Goal: Transaction & Acquisition: Obtain resource

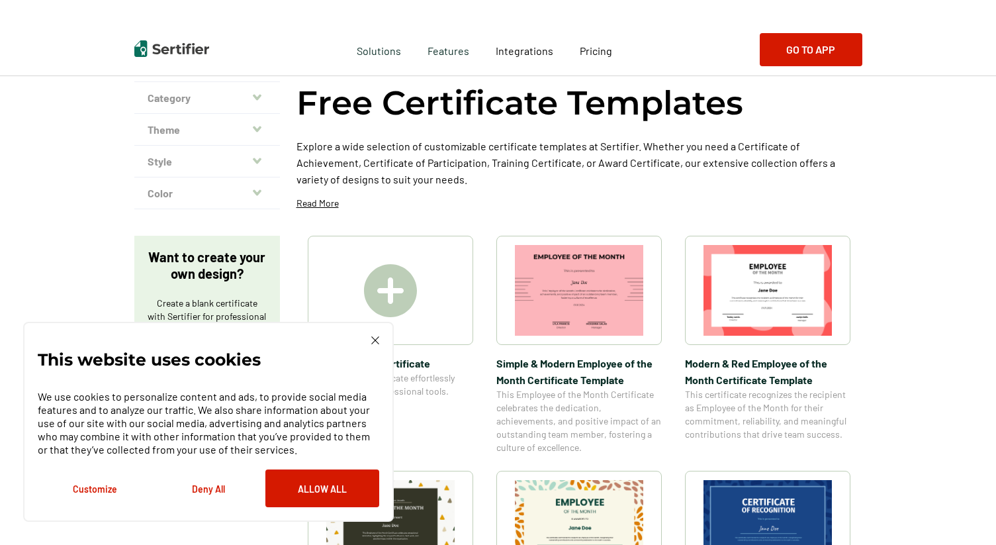
scroll to position [89, 0]
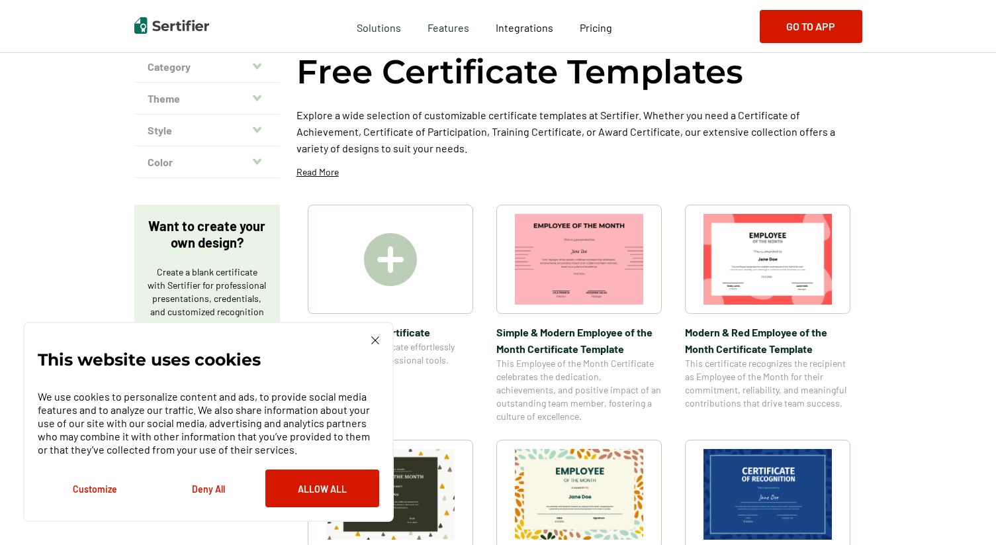
click at [373, 332] on div "This website uses cookies We use cookies to personalize content and ads, to pro…" at bounding box center [208, 422] width 371 height 200
click at [374, 340] on img at bounding box center [375, 340] width 8 height 8
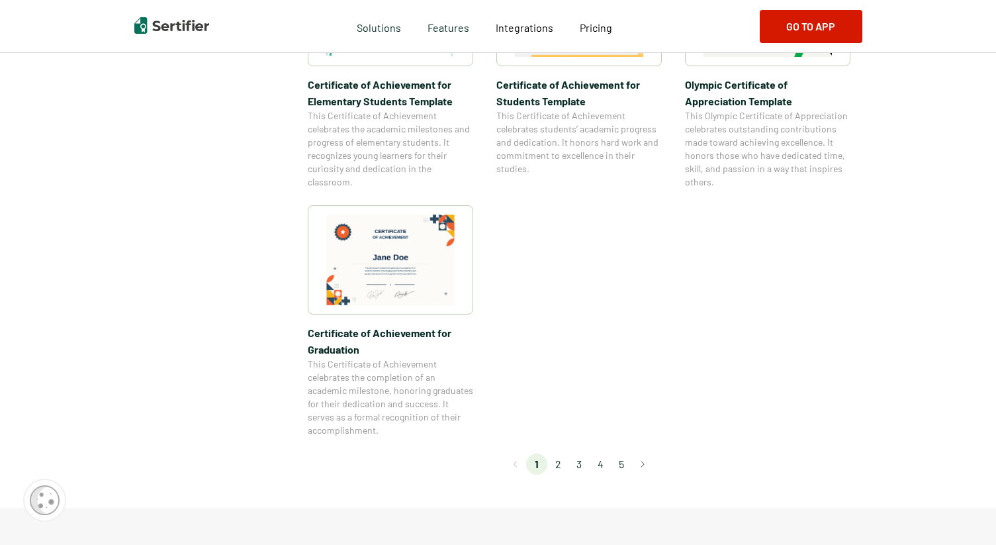
scroll to position [1058, 0]
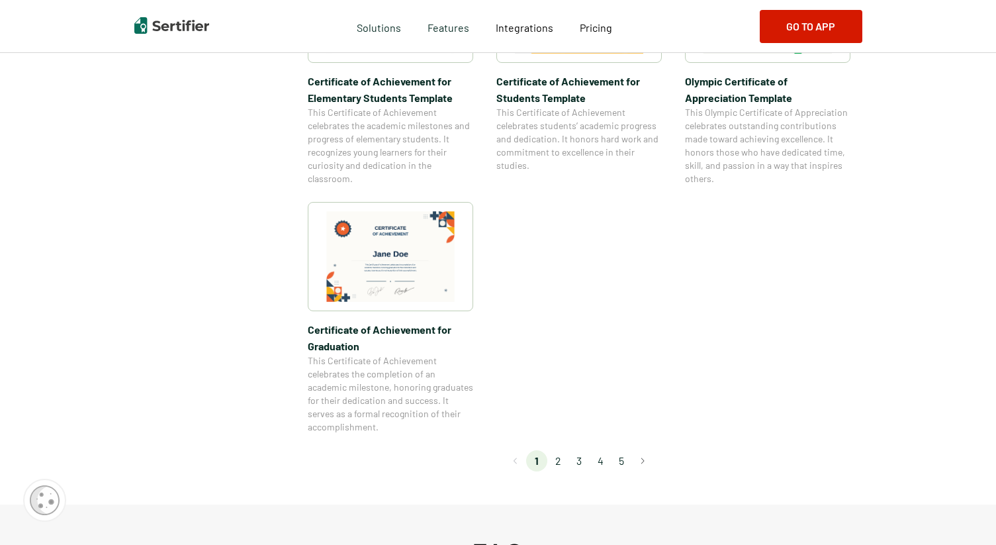
click at [553, 464] on li "2" at bounding box center [558, 460] width 21 height 21
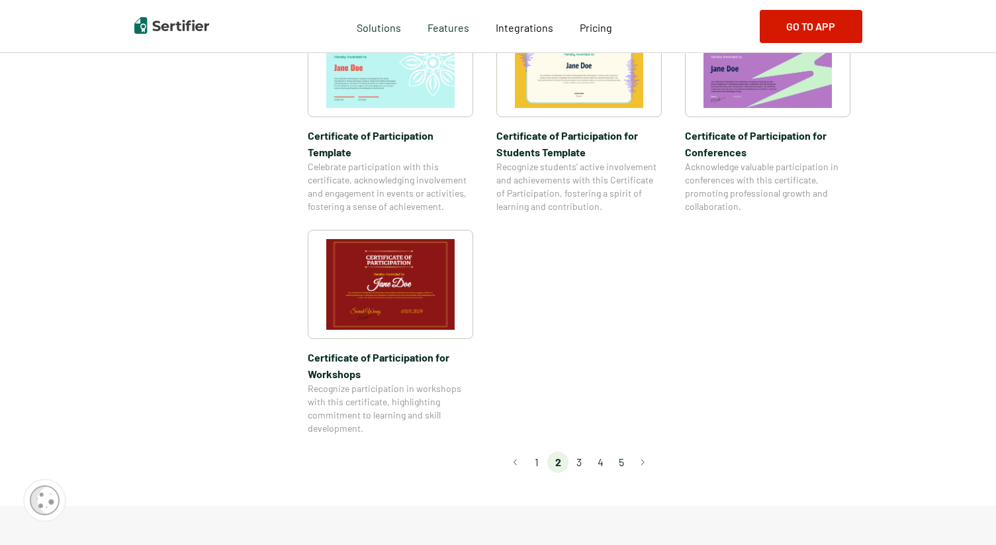
scroll to position [1061, 0]
click at [585, 451] on li "3" at bounding box center [579, 461] width 21 height 21
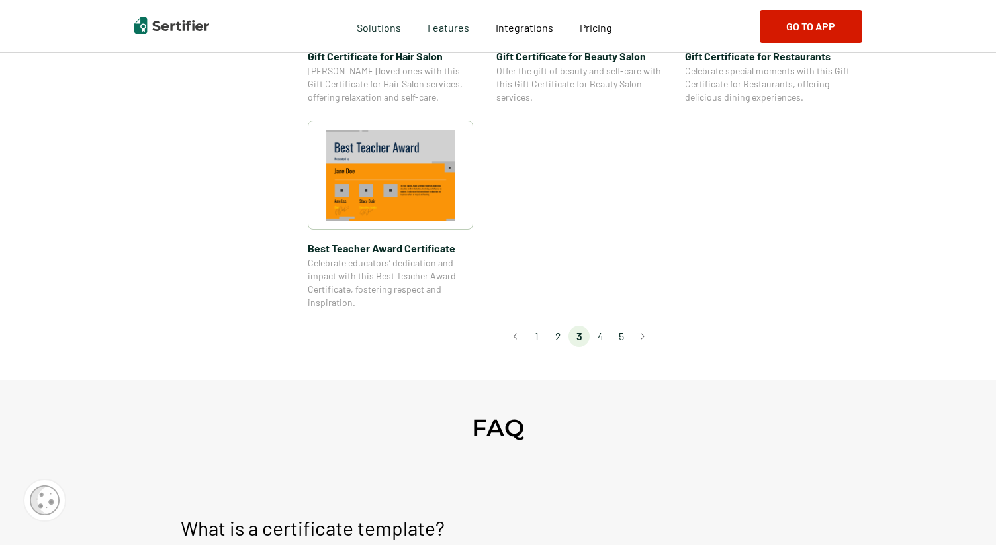
scroll to position [1045, 0]
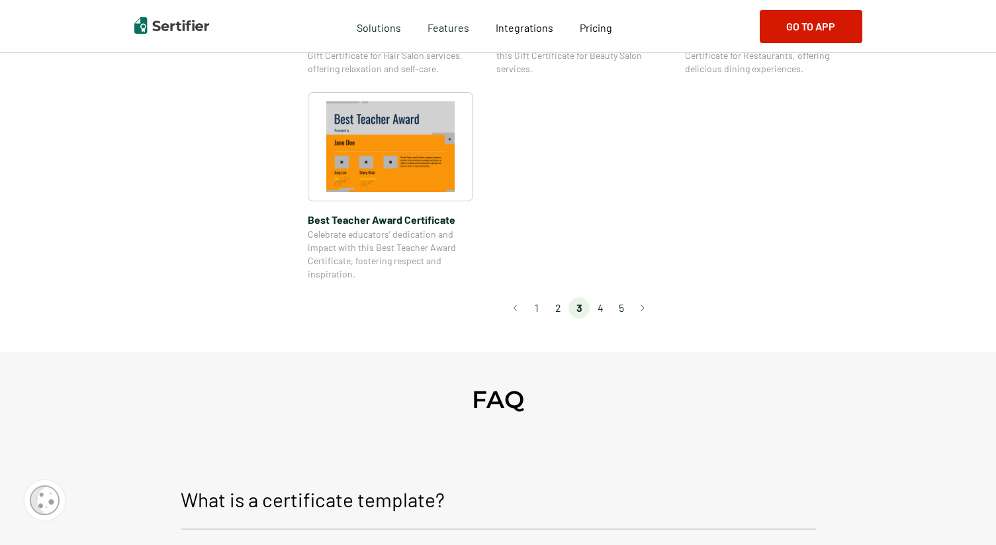
click at [602, 305] on li "4" at bounding box center [600, 307] width 21 height 21
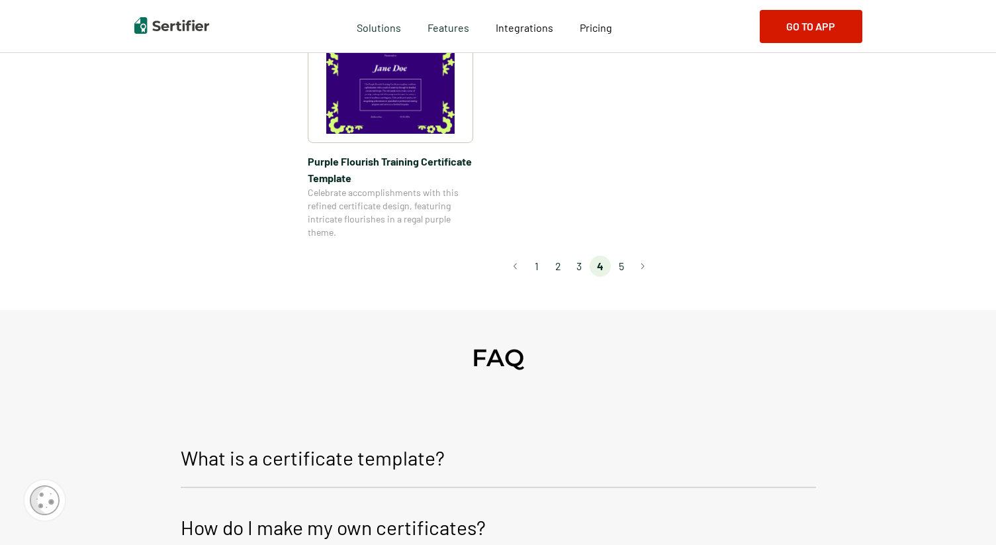
scroll to position [1055, 0]
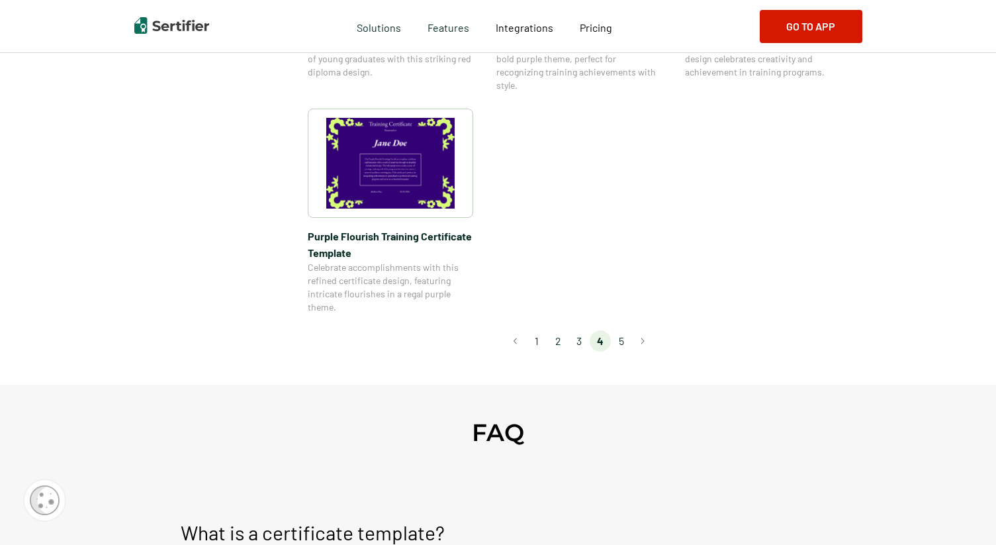
click at [625, 340] on li "5" at bounding box center [621, 340] width 21 height 21
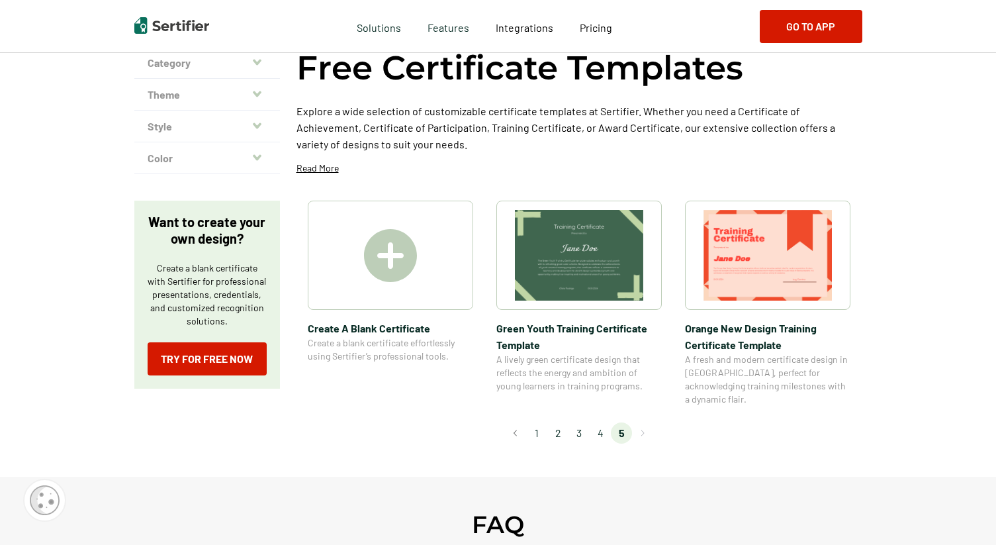
scroll to position [56, 0]
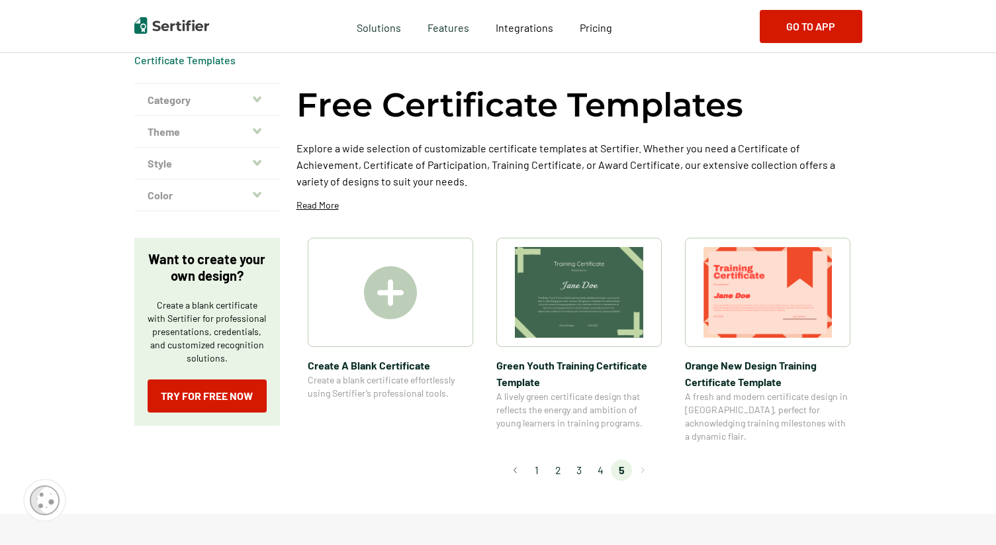
click at [542, 459] on li "1" at bounding box center [536, 469] width 21 height 21
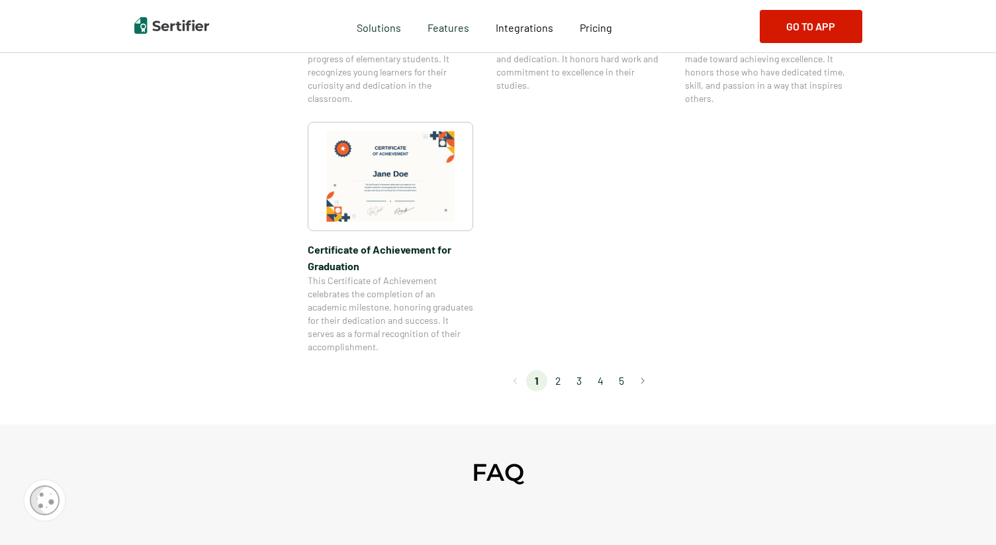
scroll to position [1139, 0]
click at [561, 377] on li "2" at bounding box center [558, 379] width 21 height 21
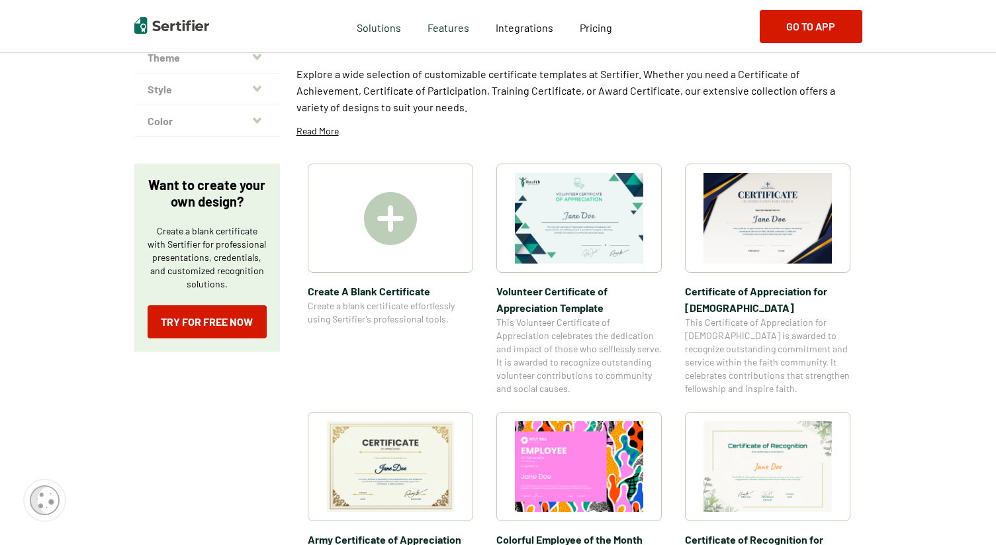
scroll to position [137, 0]
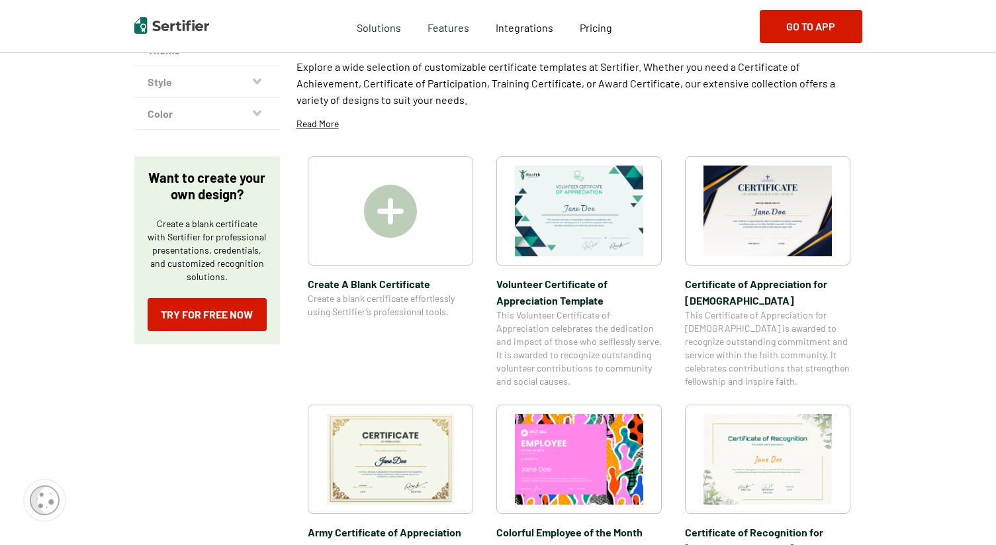
click at [720, 284] on span "Certificate of Appreciation for [DEMOGRAPHIC_DATA]​" at bounding box center [768, 291] width 166 height 33
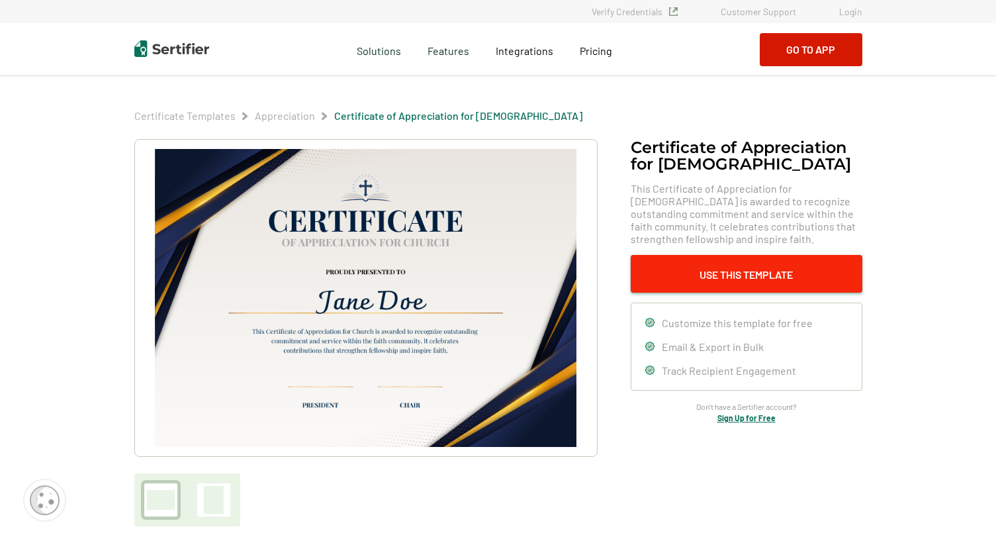
click at [712, 271] on button "Use This Template" at bounding box center [747, 274] width 232 height 38
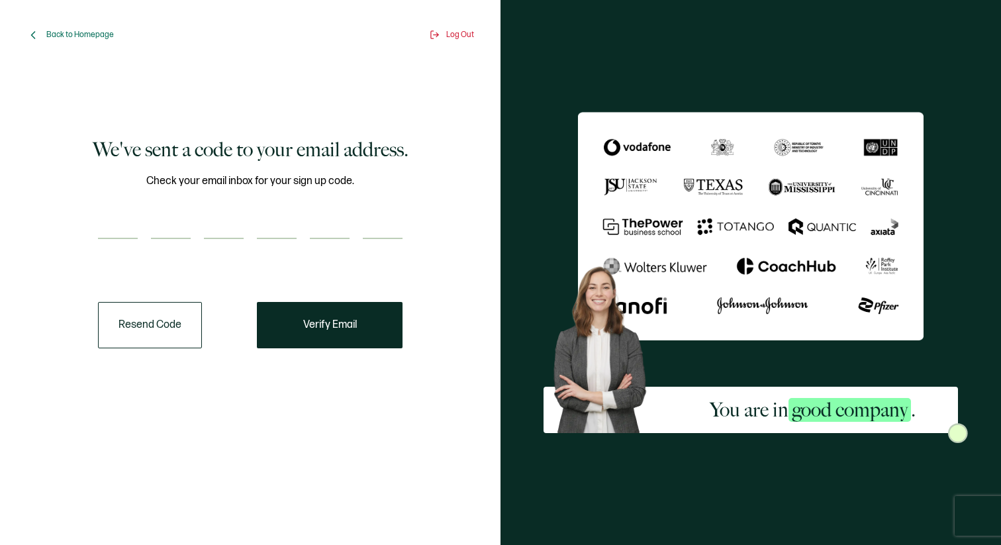
click at [124, 216] on input "number" at bounding box center [118, 226] width 40 height 26
type input "1"
type input "5"
type input "8"
type input "2"
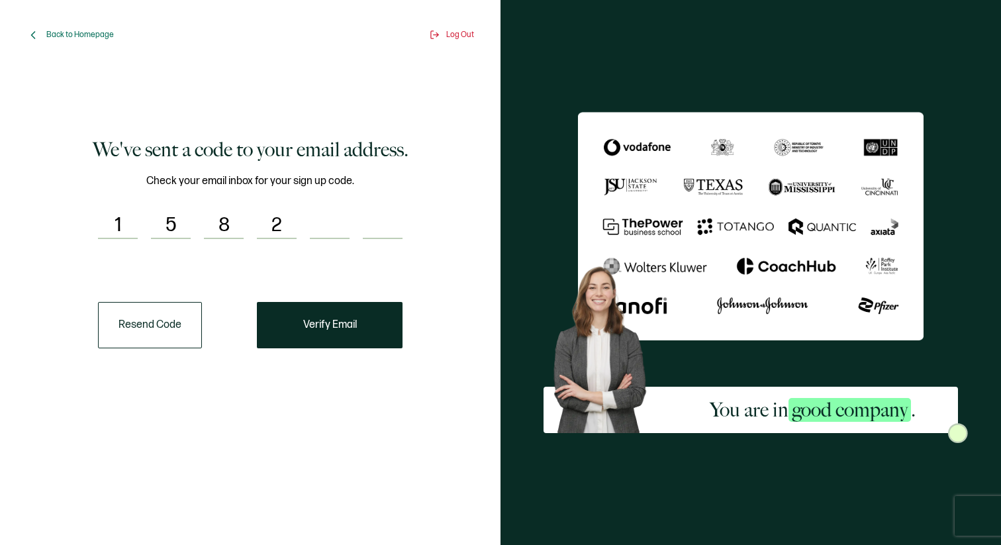
type input "1"
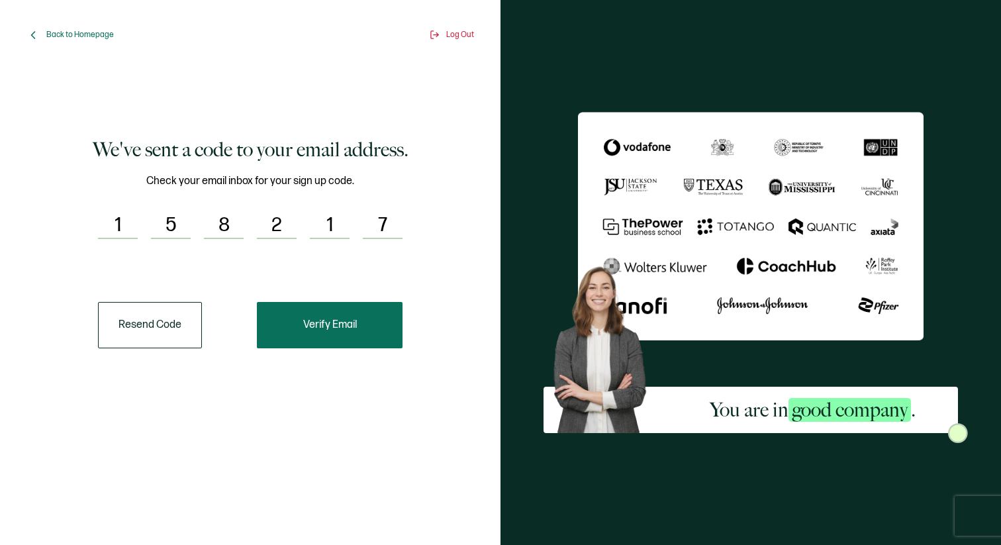
type input "7"
click at [366, 333] on button "Verify Email" at bounding box center [330, 325] width 146 height 46
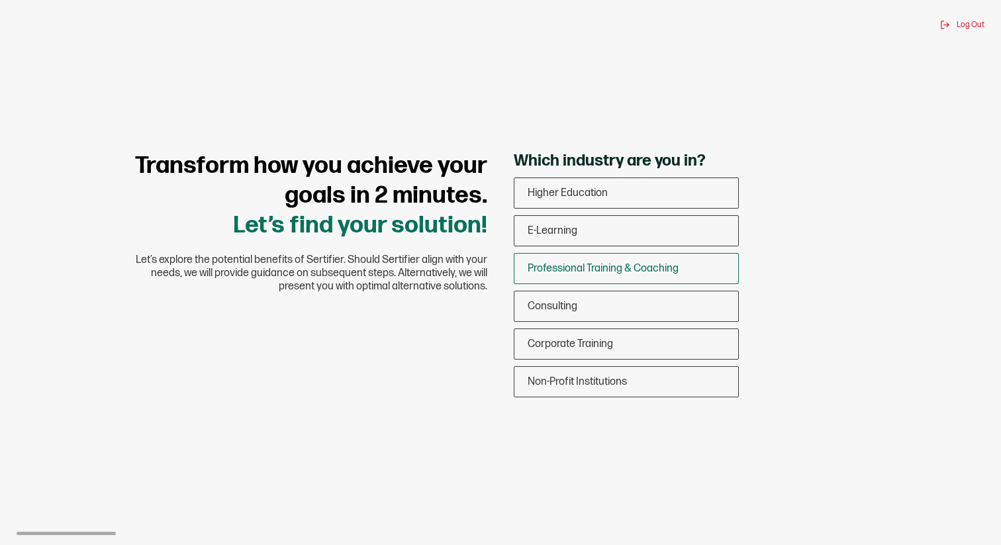
click at [603, 270] on span "Professional Training & Coaching" at bounding box center [603, 268] width 151 height 13
click at [0, 0] on input "Professional Training & Coaching" at bounding box center [0, 0] width 0 height 0
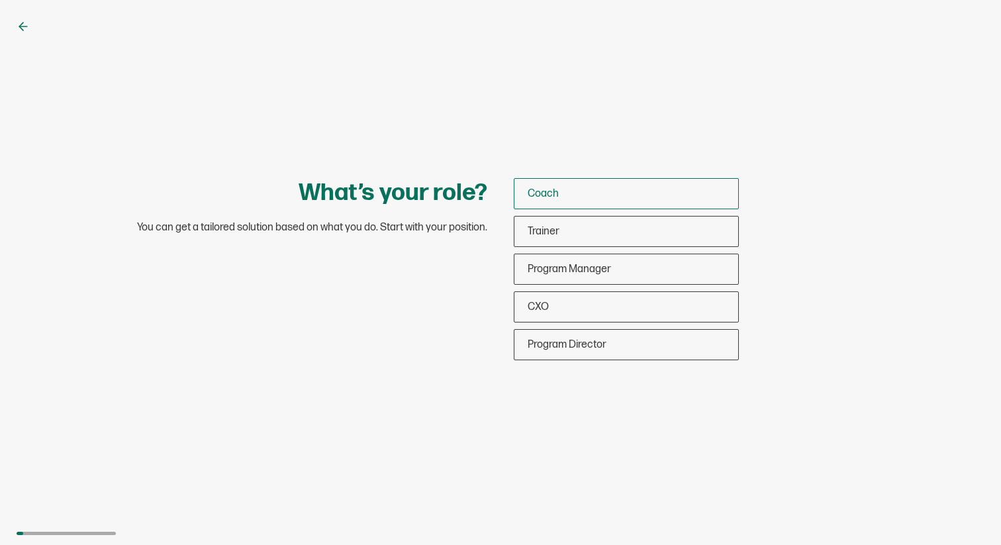
click at [538, 184] on div "Coach" at bounding box center [626, 193] width 224 height 31
click at [0, 0] on input "Coach" at bounding box center [0, 0] width 0 height 0
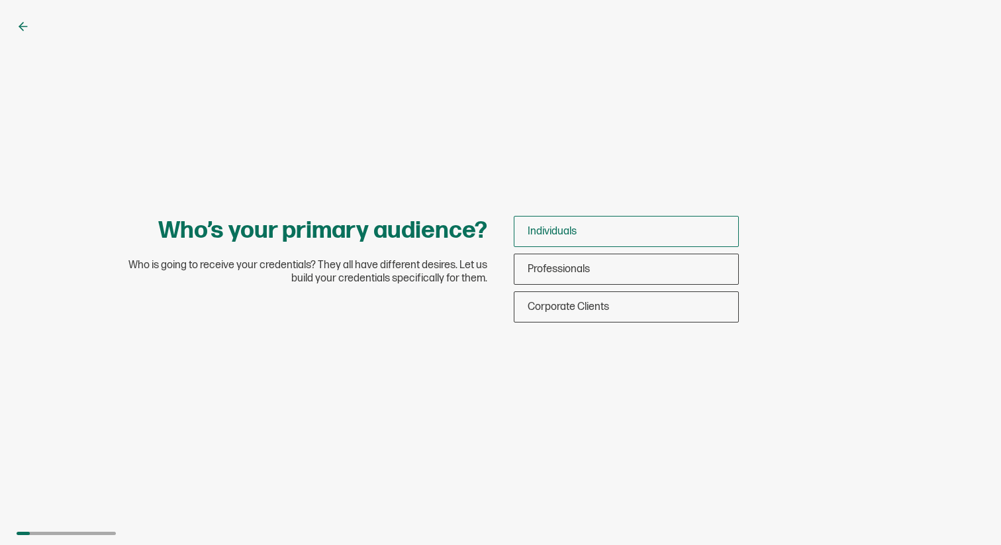
click at [565, 228] on span "Individuals" at bounding box center [552, 231] width 49 height 13
click at [0, 0] on input "Individuals" at bounding box center [0, 0] width 0 height 0
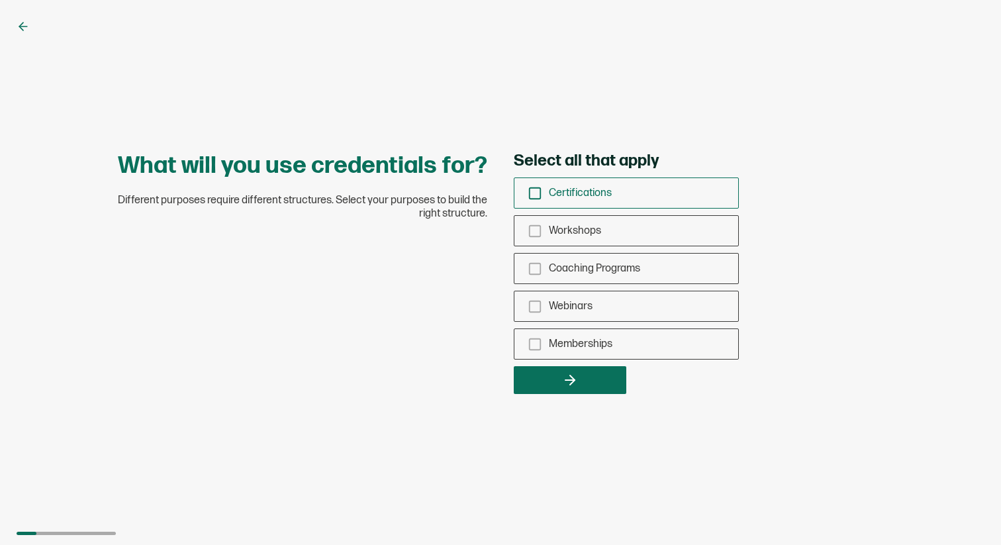
click at [538, 186] on icon "checkbox-group" at bounding box center [535, 193] width 15 height 15
click at [0, 0] on input "Certifications" at bounding box center [0, 0] width 0 height 0
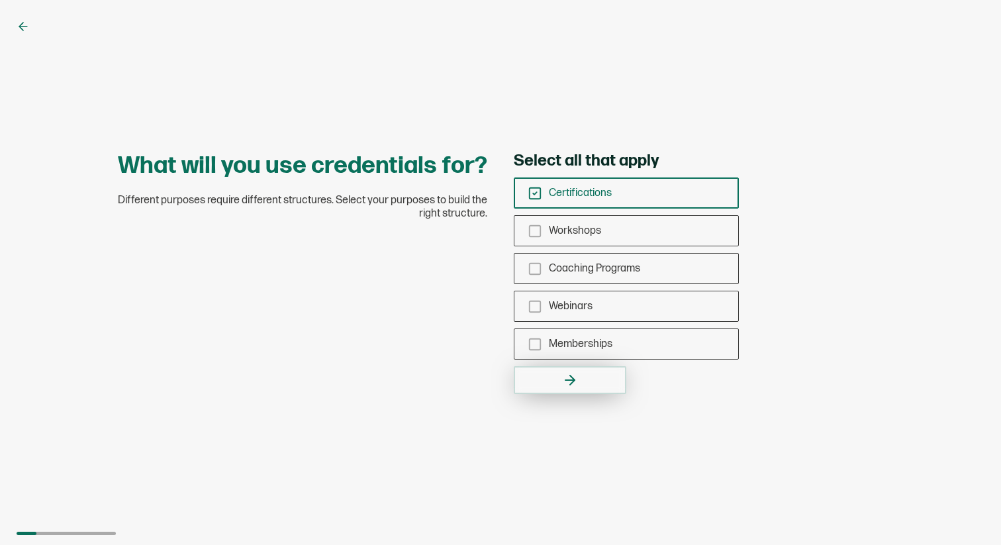
click at [571, 382] on icon "button" at bounding box center [570, 380] width 16 height 16
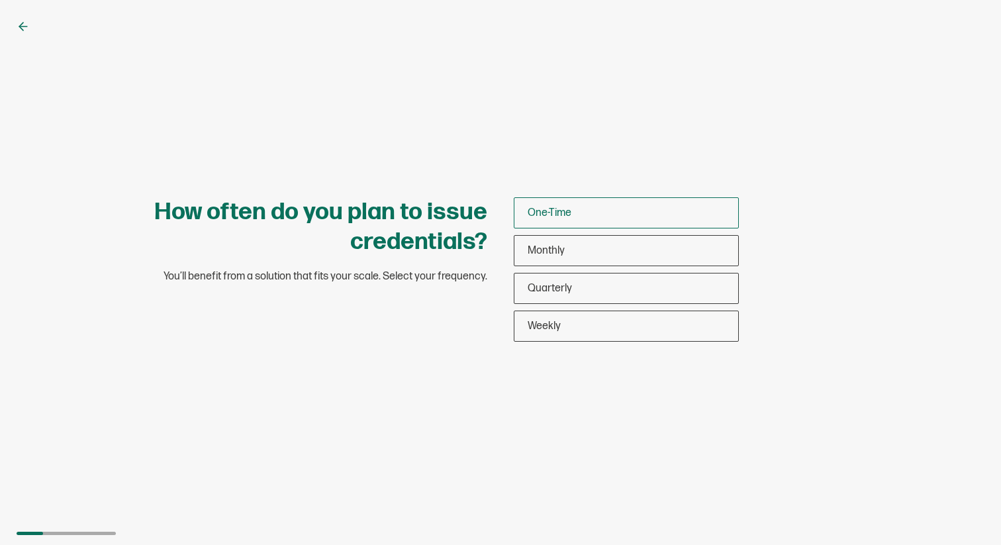
click at [554, 218] on span "One-Time" at bounding box center [550, 213] width 44 height 13
click at [0, 0] on input "One-Time" at bounding box center [0, 0] width 0 height 0
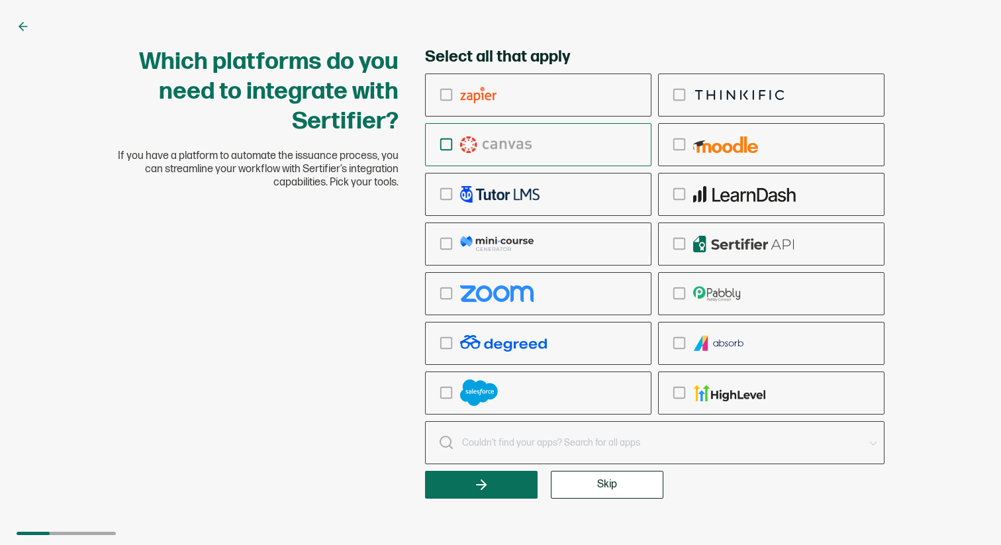
click at [441, 143] on rect "checkbox-group" at bounding box center [446, 144] width 11 height 11
click at [0, 0] on input "checkbox-group" at bounding box center [0, 0] width 0 height 0
click at [439, 144] on icon "checkbox-group" at bounding box center [446, 144] width 15 height 15
click at [0, 0] on input "checkbox-group" at bounding box center [0, 0] width 0 height 0
click at [599, 483] on span "Skip" at bounding box center [607, 484] width 20 height 11
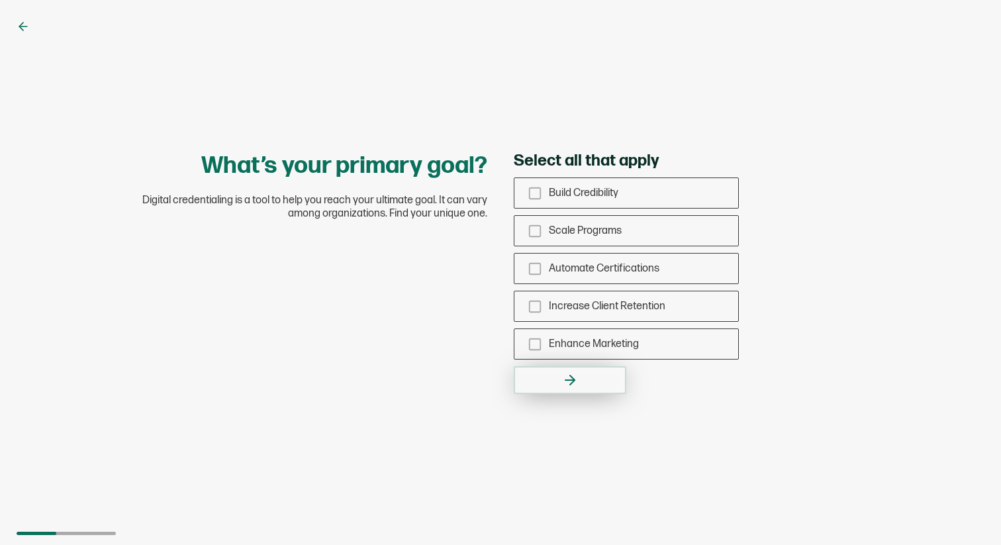
click at [581, 373] on button "button" at bounding box center [570, 380] width 113 height 28
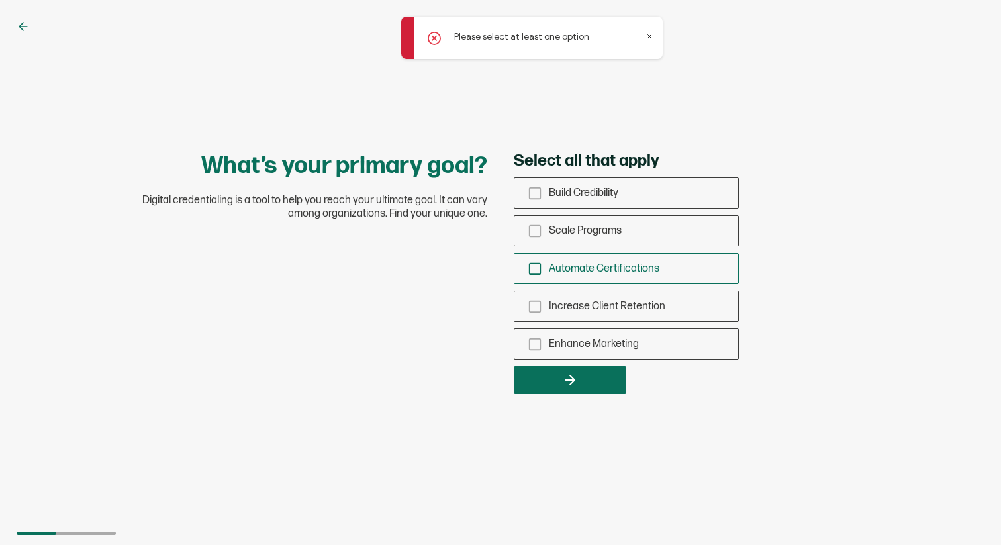
click at [538, 266] on icon "checkbox-group" at bounding box center [535, 269] width 15 height 15
click at [0, 0] on input "Automate Certifications" at bounding box center [0, 0] width 0 height 0
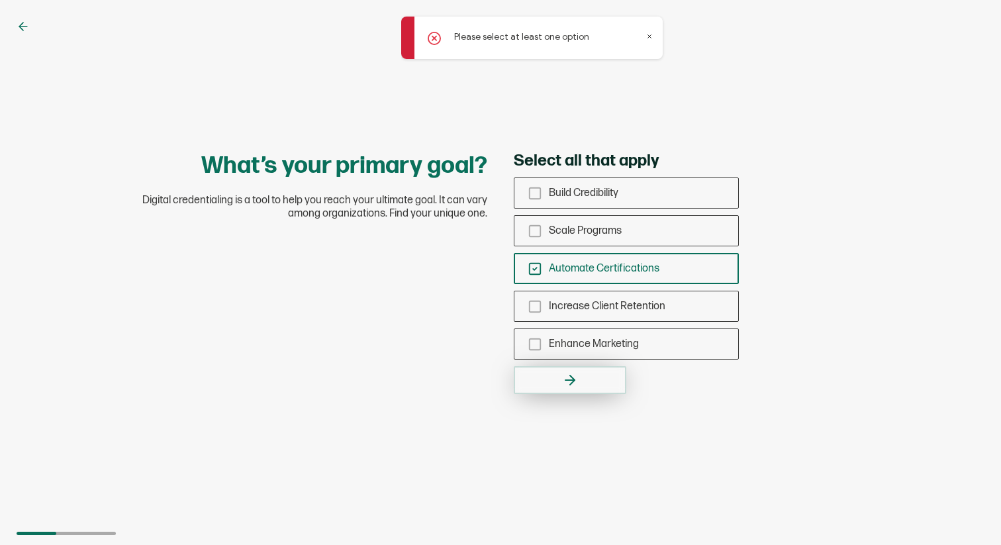
click at [572, 381] on icon "button" at bounding box center [570, 380] width 16 height 16
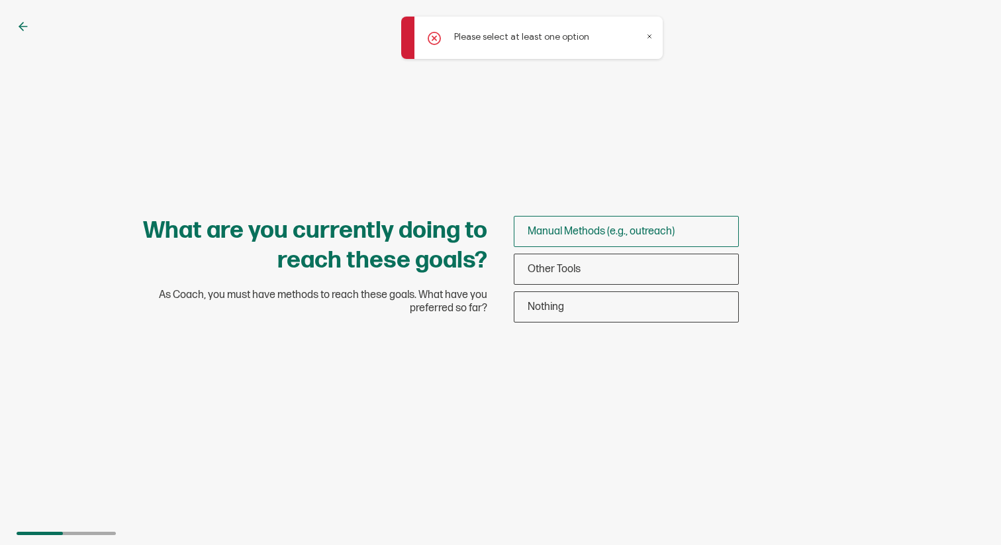
click at [583, 228] on span "Manual Methods (e.g., outreach)" at bounding box center [601, 231] width 147 height 13
click at [0, 0] on input "Manual Methods (e.g., outreach)" at bounding box center [0, 0] width 0 height 0
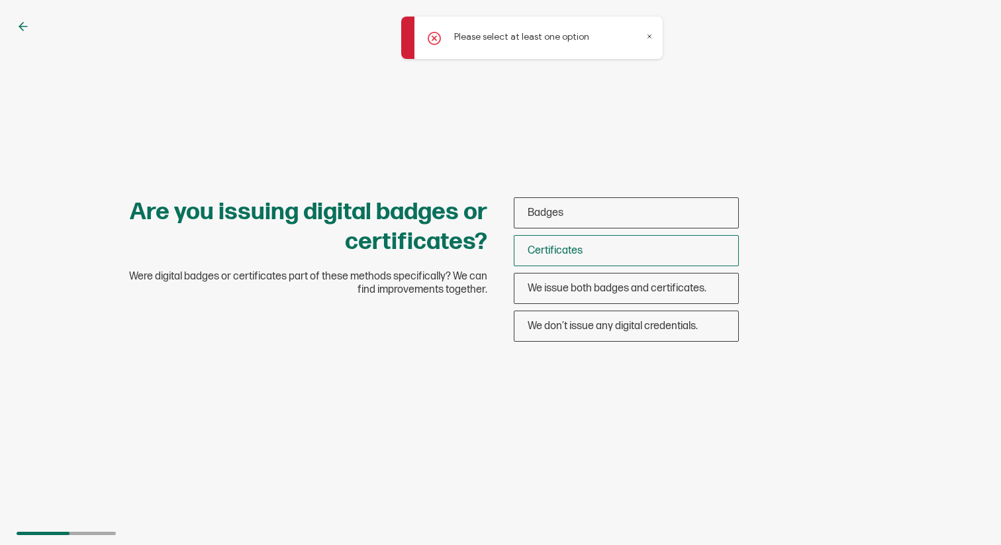
click at [555, 244] on span "Certificates" at bounding box center [555, 250] width 55 height 13
click at [0, 0] on input "Certificates" at bounding box center [0, 0] width 0 height 0
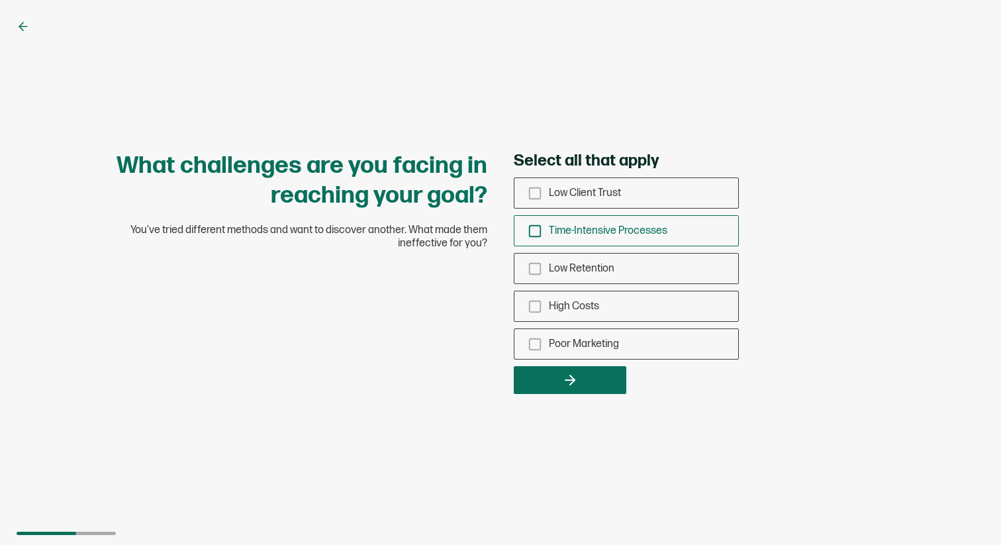
click at [536, 240] on div "Time-Intensive Processes" at bounding box center [626, 230] width 224 height 31
click at [0, 0] on input "Time-Intensive Processes" at bounding box center [0, 0] width 0 height 0
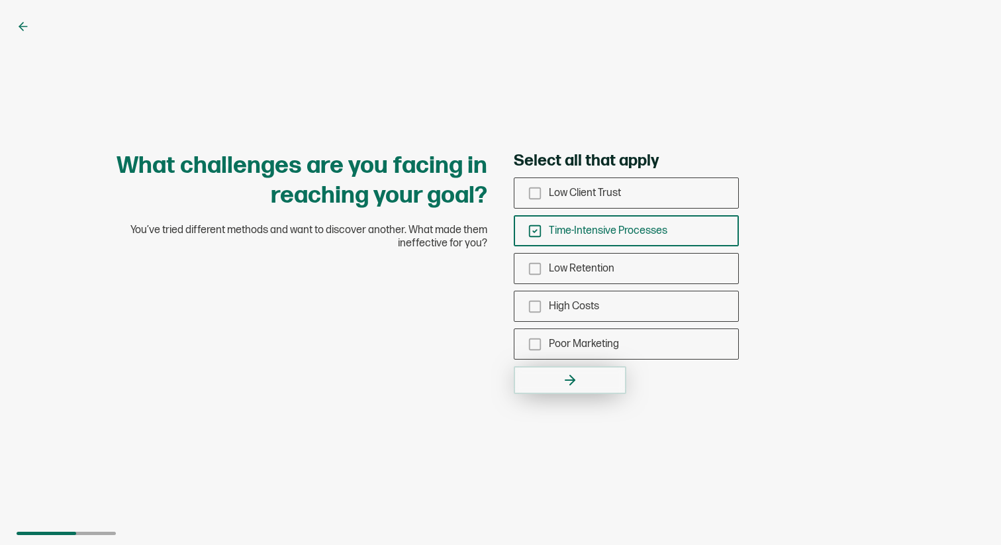
click at [572, 374] on icon "button" at bounding box center [570, 380] width 16 height 16
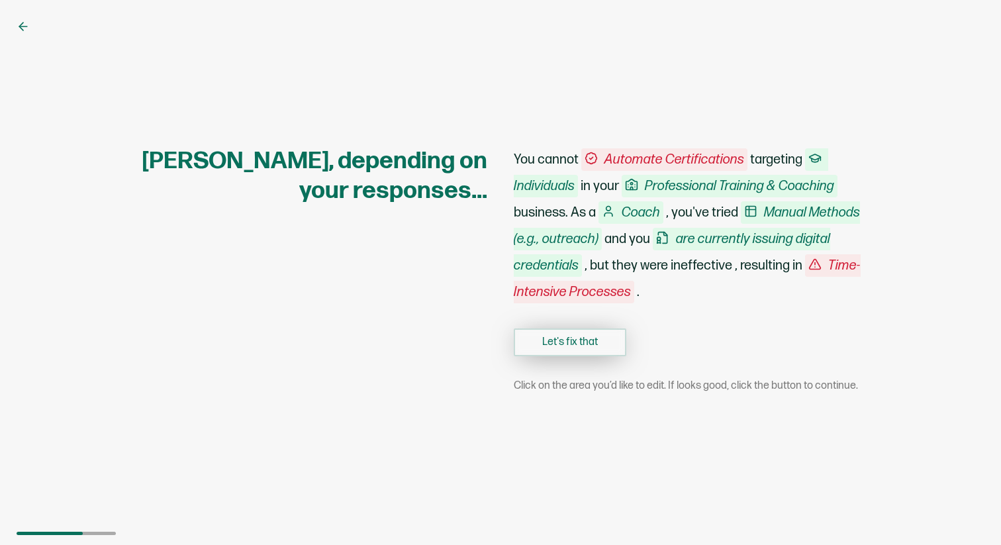
click at [591, 336] on button "Let's fix that" at bounding box center [570, 342] width 113 height 28
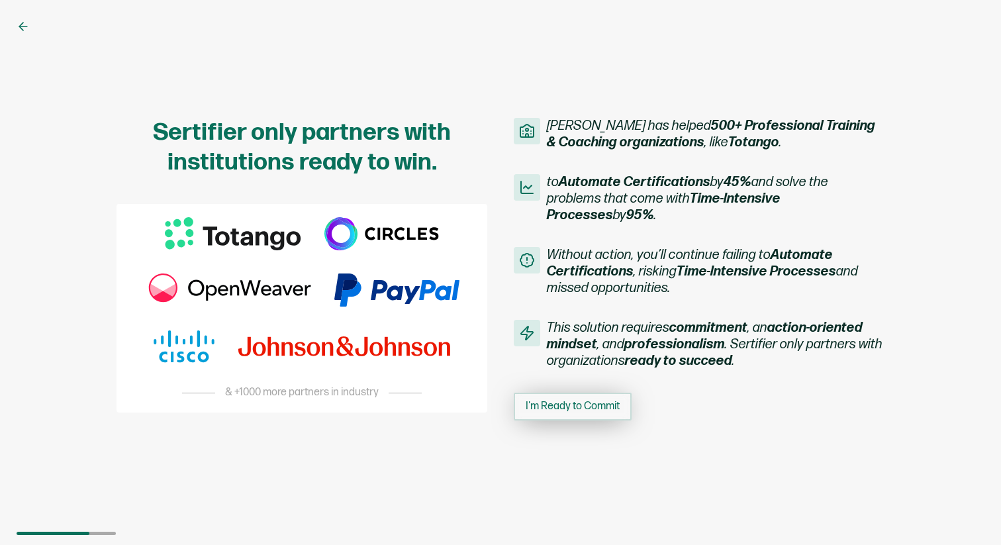
click at [571, 401] on span "I'm Ready to Commit" at bounding box center [573, 406] width 94 height 11
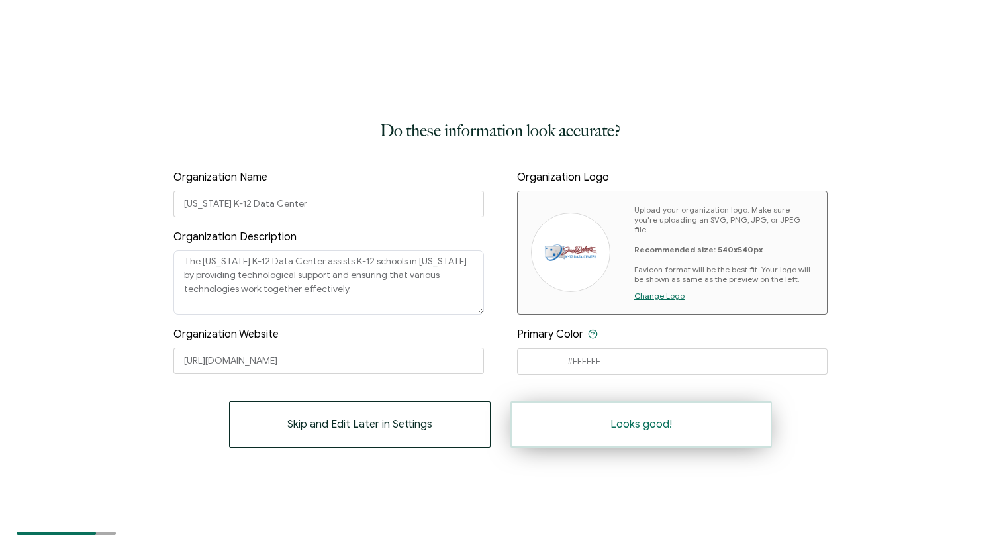
click at [575, 421] on button "Looks good!" at bounding box center [641, 424] width 262 height 46
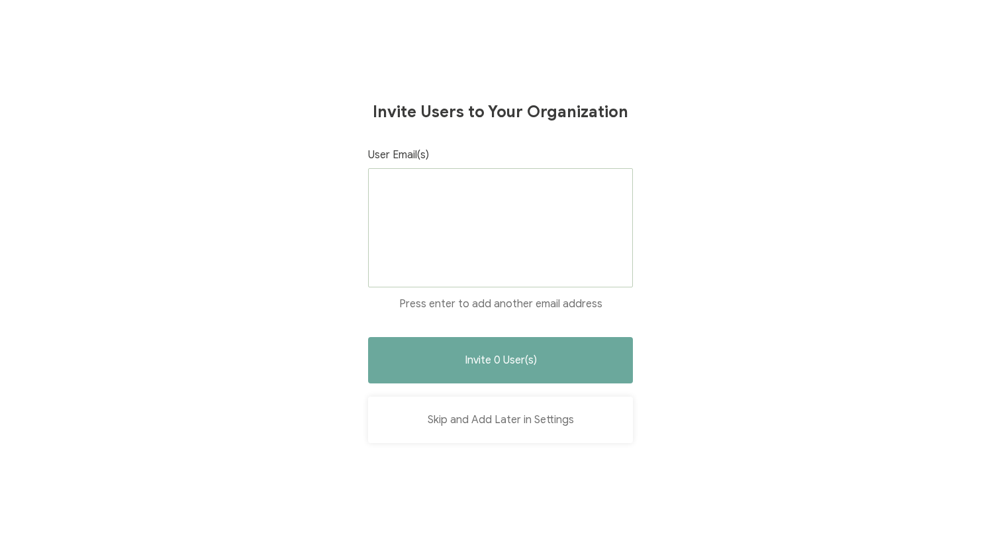
click at [528, 419] on button "Skip and Add Later in Settings" at bounding box center [500, 420] width 265 height 46
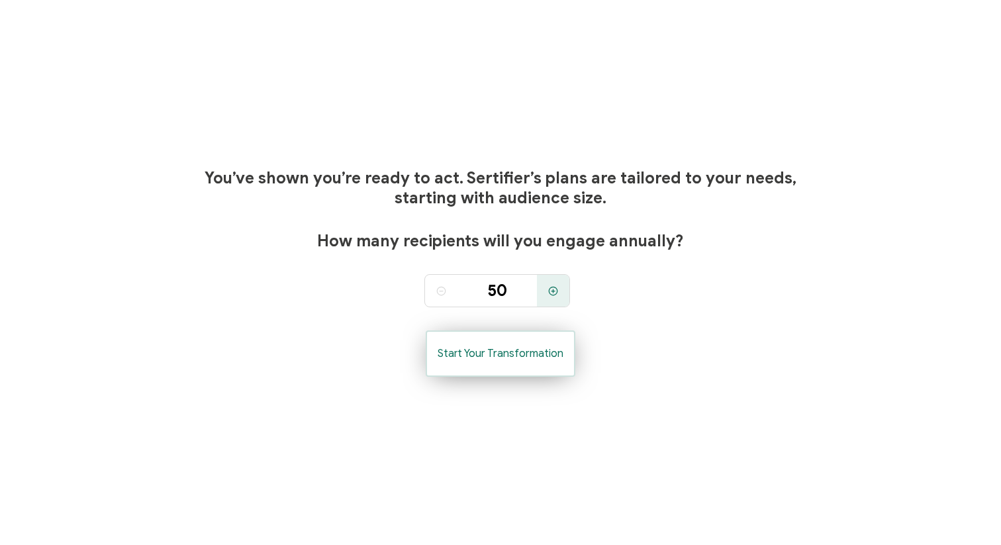
click at [525, 369] on button "Start Your Transformation" at bounding box center [501, 353] width 150 height 46
